Goal: Find specific page/section: Find specific page/section

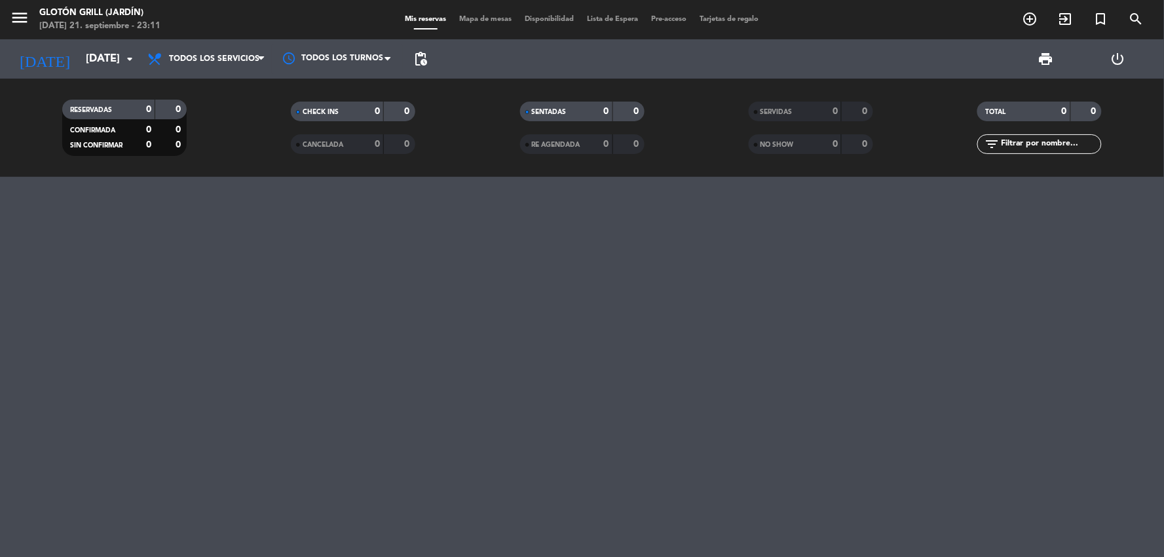
click at [228, 155] on filter-checkbox "RESERVADAS 0 0 CONFIRMADA 0 0 SIN CONFIRMAR 0 0" at bounding box center [124, 128] width 229 height 56
click at [226, 158] on div "RESERVADAS 0 0 CONFIRMADA 0 0 SIN CONFIRMAR 0 0" at bounding box center [124, 128] width 229 height 72
click at [240, 161] on div "CHECK INS 0 0 CANCELADA 0 0" at bounding box center [352, 128] width 229 height 72
click at [238, 156] on div "CHECK INS 0 0 CANCELADA 0 0" at bounding box center [352, 128] width 229 height 72
click at [247, 170] on div "RESERVADAS 0 0 CONFIRMADA 0 0 SIN CONFIRMAR 0 0 CHECK INS 0 0 CANCELADA 0 0 SEN…" at bounding box center [582, 128] width 1164 height 98
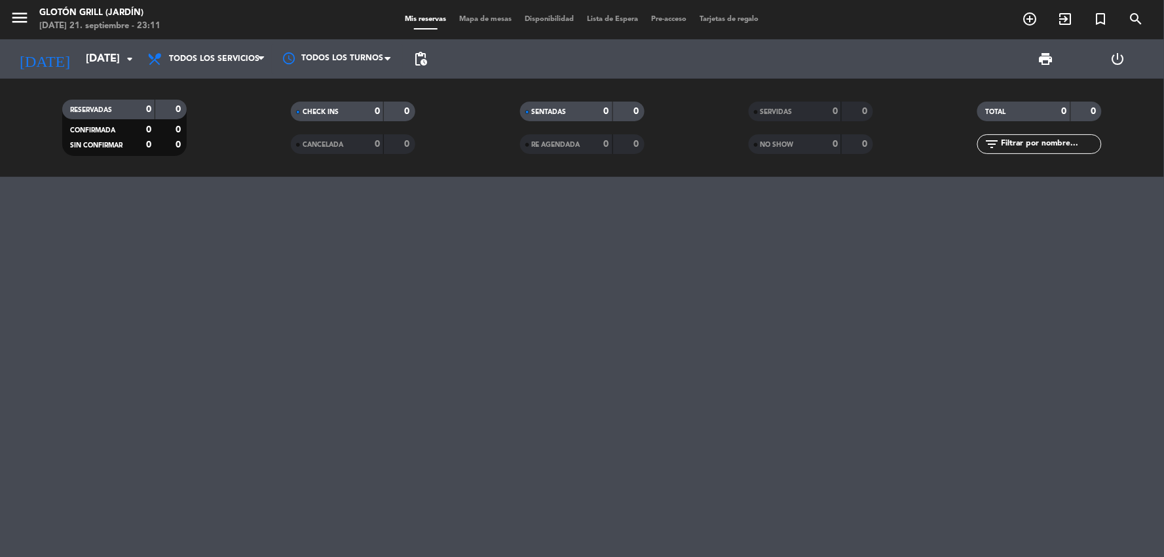
click at [235, 152] on filter-checkbox "RESERVADAS 0 0 CONFIRMADA 0 0 SIN CONFIRMAR 0 0" at bounding box center [124, 128] width 229 height 56
click at [247, 166] on div "RESERVADAS 0 0 CONFIRMADA 0 0 SIN CONFIRMAR 0 0 CHECK INS 0 0 CANCELADA 0 0 SEN…" at bounding box center [582, 128] width 1164 height 98
click at [232, 148] on filter-checkbox "RESERVADAS 0 0 CONFIRMADA 0 0 SIN CONFIRMAR 0 0" at bounding box center [124, 128] width 229 height 56
click at [250, 168] on div "RESERVADAS 0 0 CONFIRMADA 0 0 SIN CONFIRMAR 0 0 CHECK INS 0 0 CANCELADA 0 0 SEN…" at bounding box center [582, 128] width 1164 height 98
click at [243, 157] on div "CHECK INS 0 0 CANCELADA 0 0" at bounding box center [352, 128] width 229 height 72
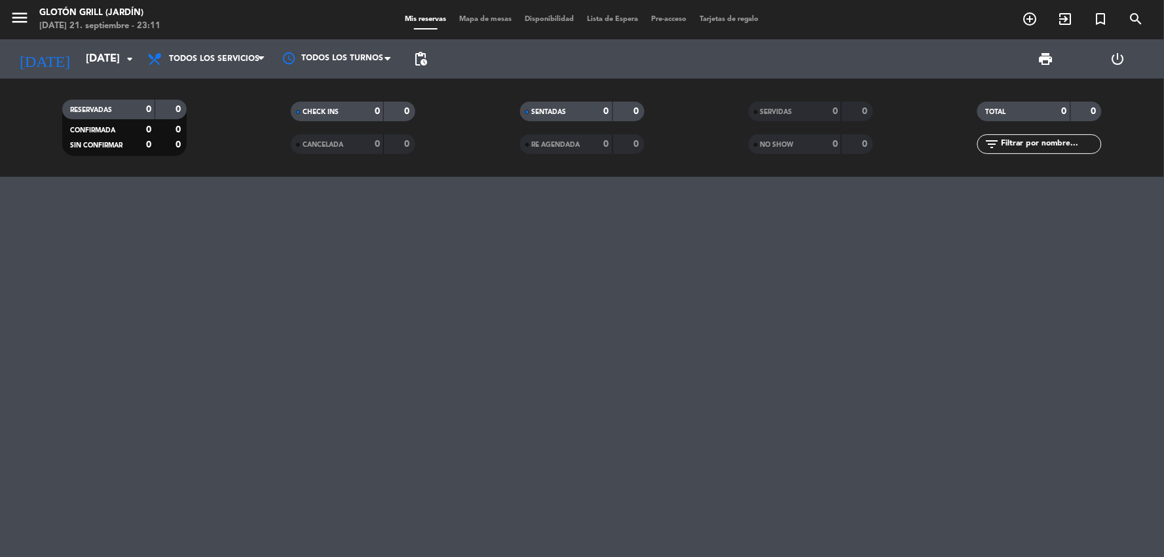
click at [248, 166] on div "RESERVADAS 0 0 CONFIRMADA 0 0 SIN CONFIRMAR 0 0 CHECK INS 0 0 CANCELADA 0 0 SEN…" at bounding box center [582, 128] width 1164 height 98
click at [237, 151] on filter-checkbox "RESERVADAS 0 0 CONFIRMADA 0 0 SIN CONFIRMAR 0 0" at bounding box center [124, 128] width 229 height 56
click at [251, 167] on div "RESERVADAS 0 0 CONFIRMADA 0 0 SIN CONFIRMAR 0 0 CHECK INS 0 0 CANCELADA 0 0 SEN…" at bounding box center [582, 128] width 1164 height 98
click at [198, 263] on div at bounding box center [582, 367] width 1164 height 380
